Goal: Transaction & Acquisition: Purchase product/service

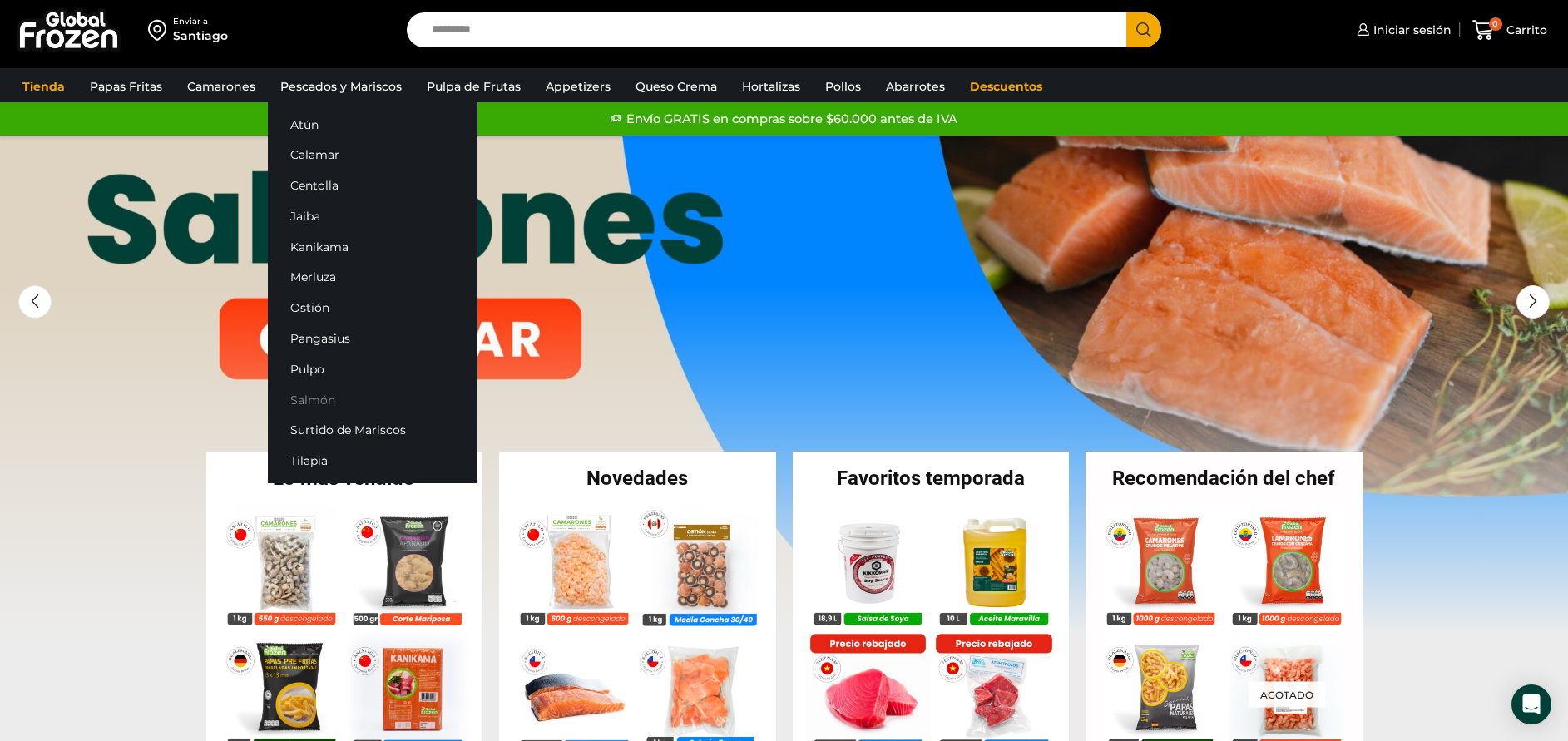
click at [331, 395] on link "Salmón" at bounding box center [372, 399] width 210 height 31
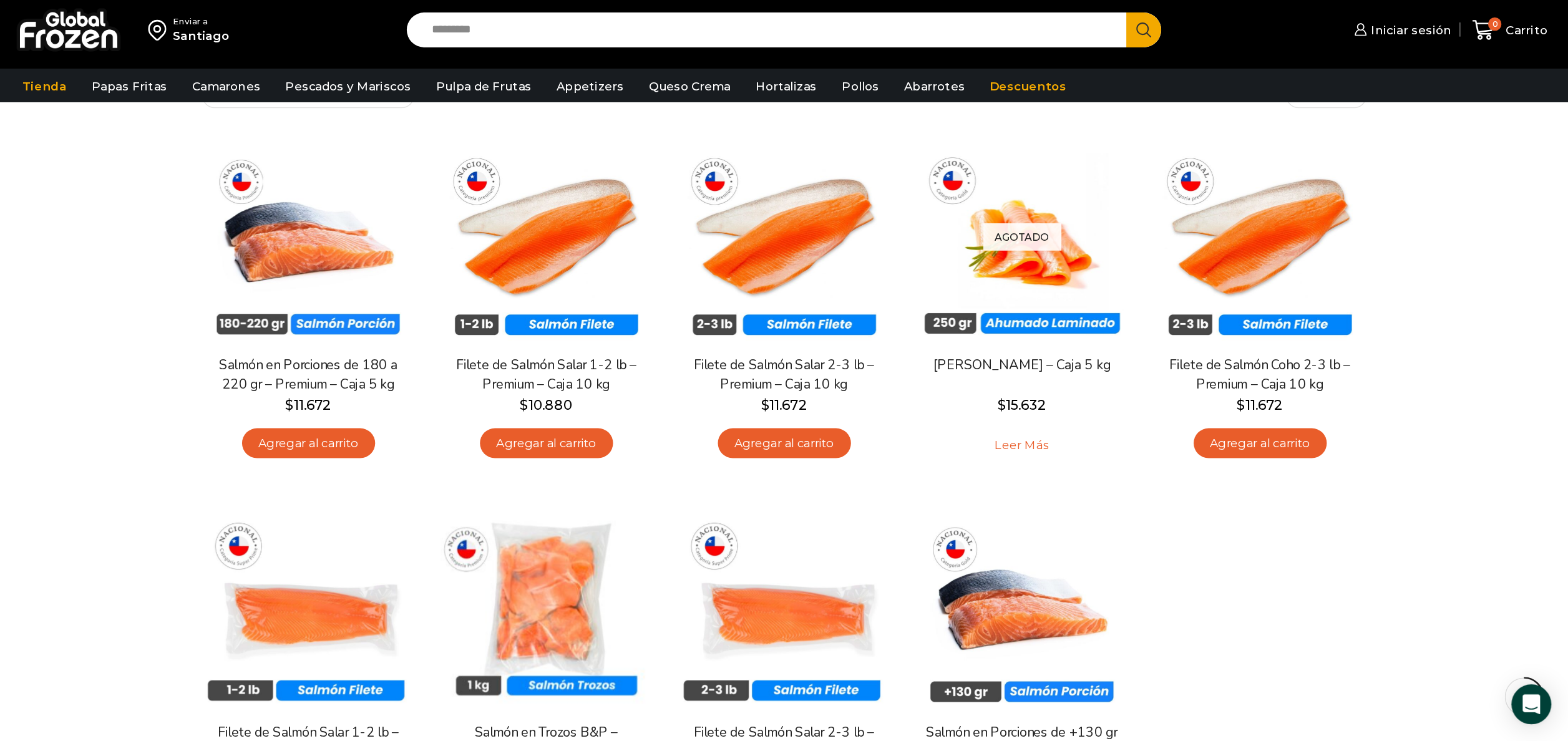
scroll to position [187, 0]
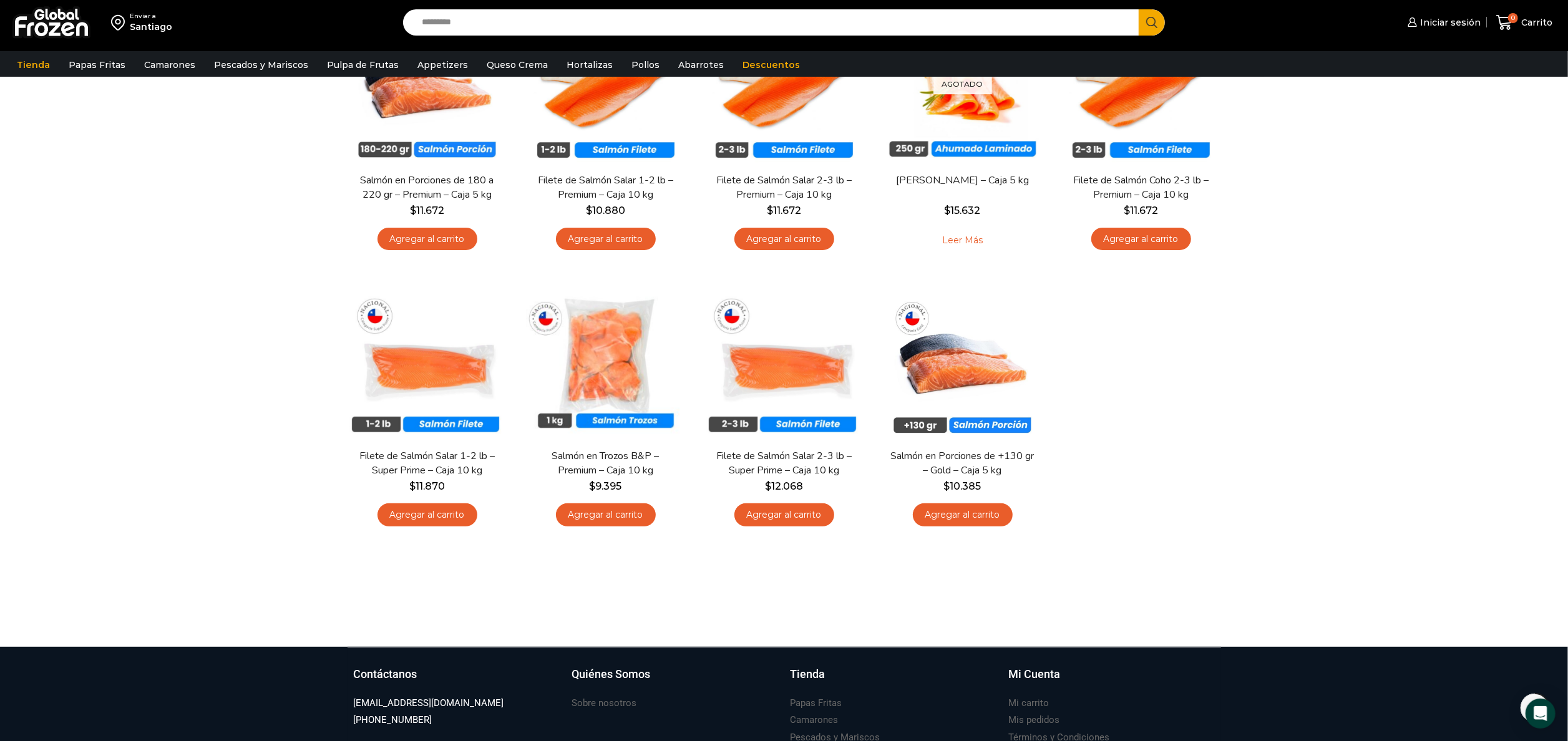
drag, startPoint x: 1085, startPoint y: 1, endPoint x: 182, endPoint y: 233, distance: 932.3
click at [182, 233] on div "Enviar a Santiago Search input Search Iniciar sesión" at bounding box center [784, 230] width 1568 height 834
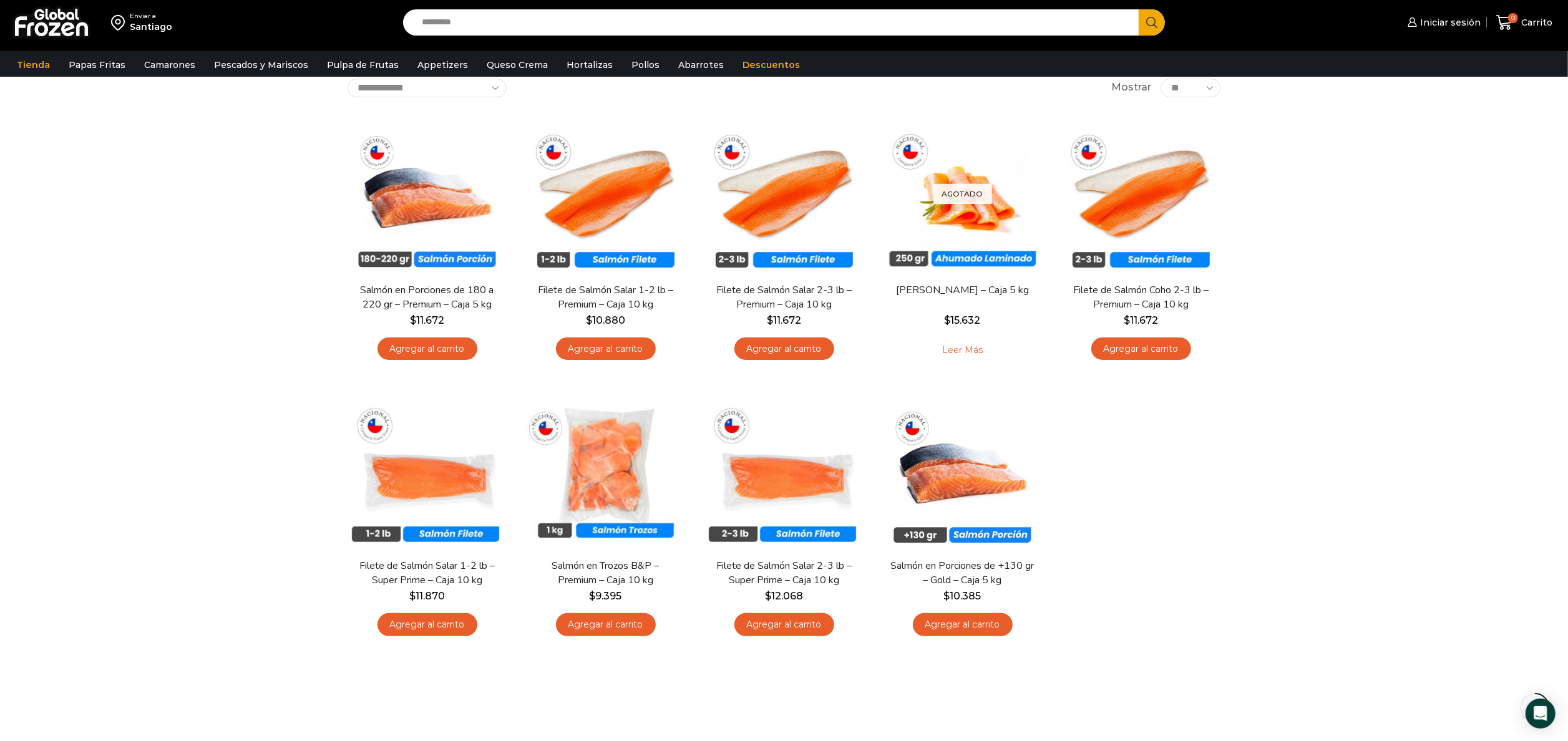
scroll to position [0, 0]
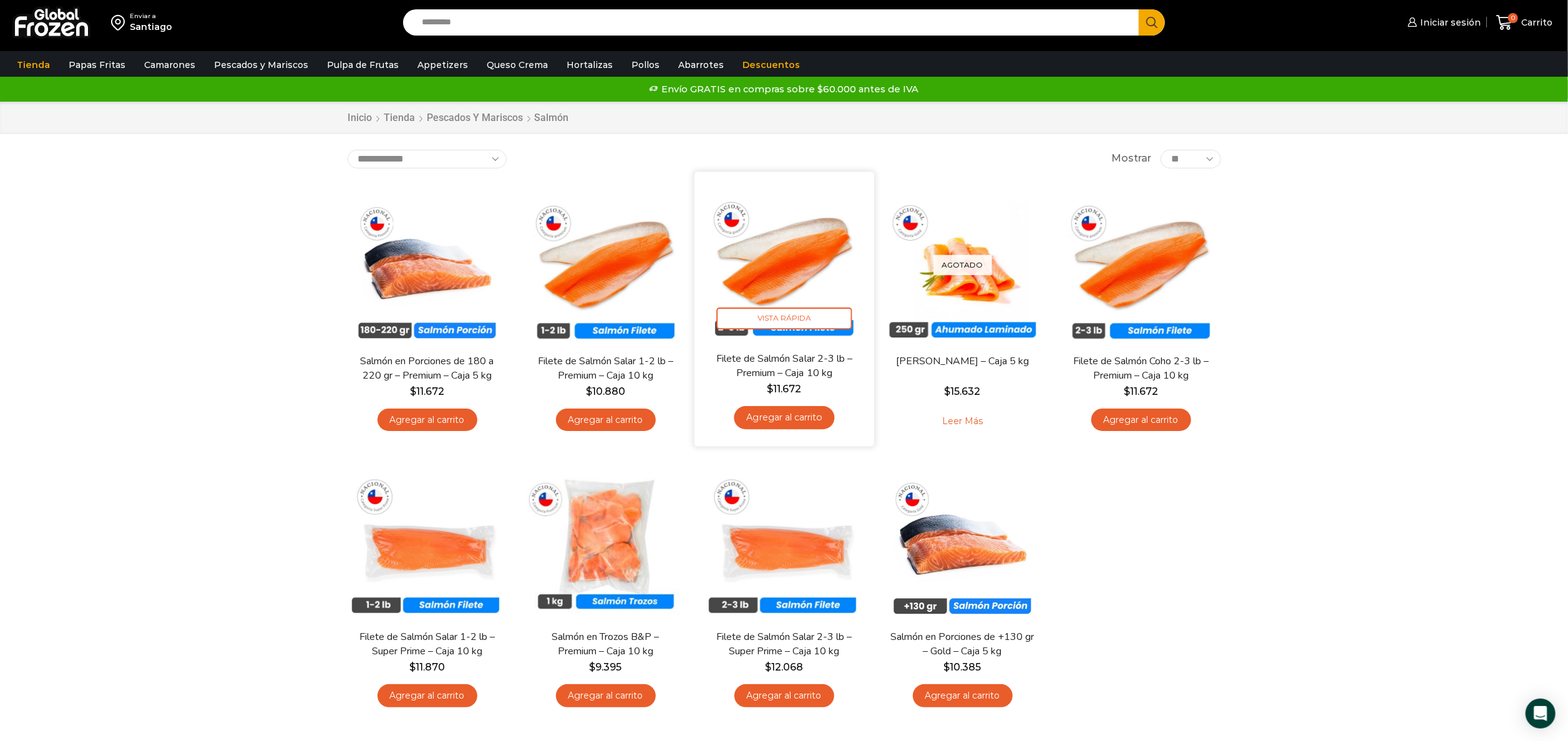
click at [787, 256] on img at bounding box center [784, 261] width 161 height 161
